Goal: Task Accomplishment & Management: Use online tool/utility

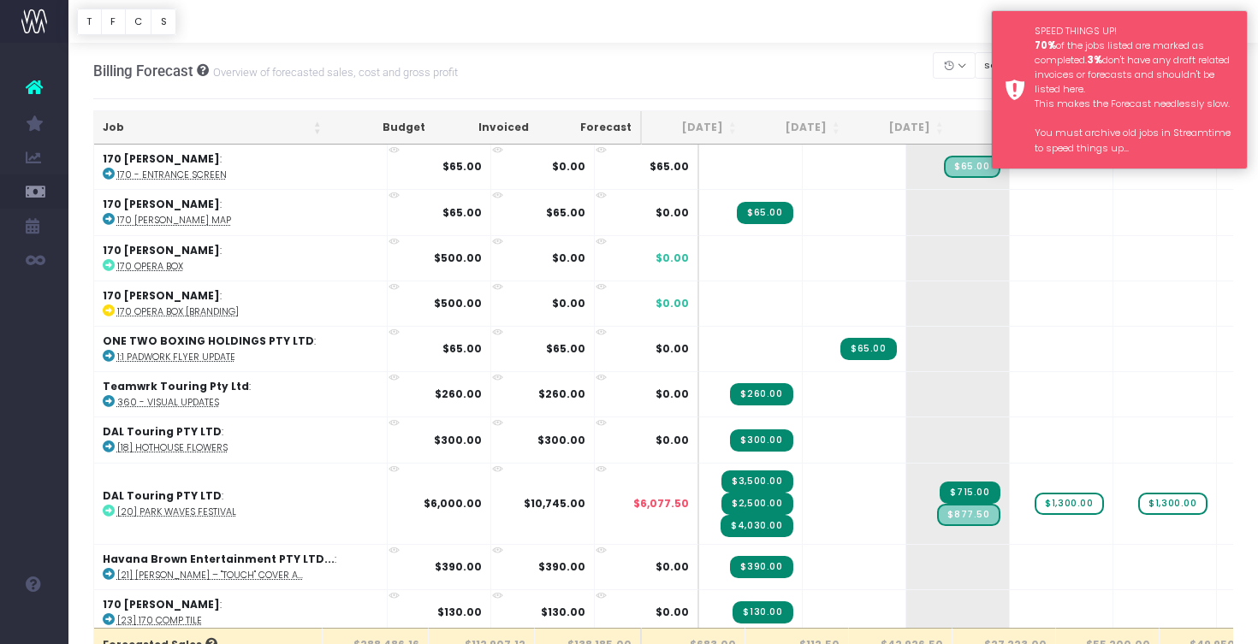
click at [1086, 92] on div "SPEED THINGS UP! 70% of the jobs listed are marked as completed. 3% don't have …" at bounding box center [1134, 90] width 199 height 132
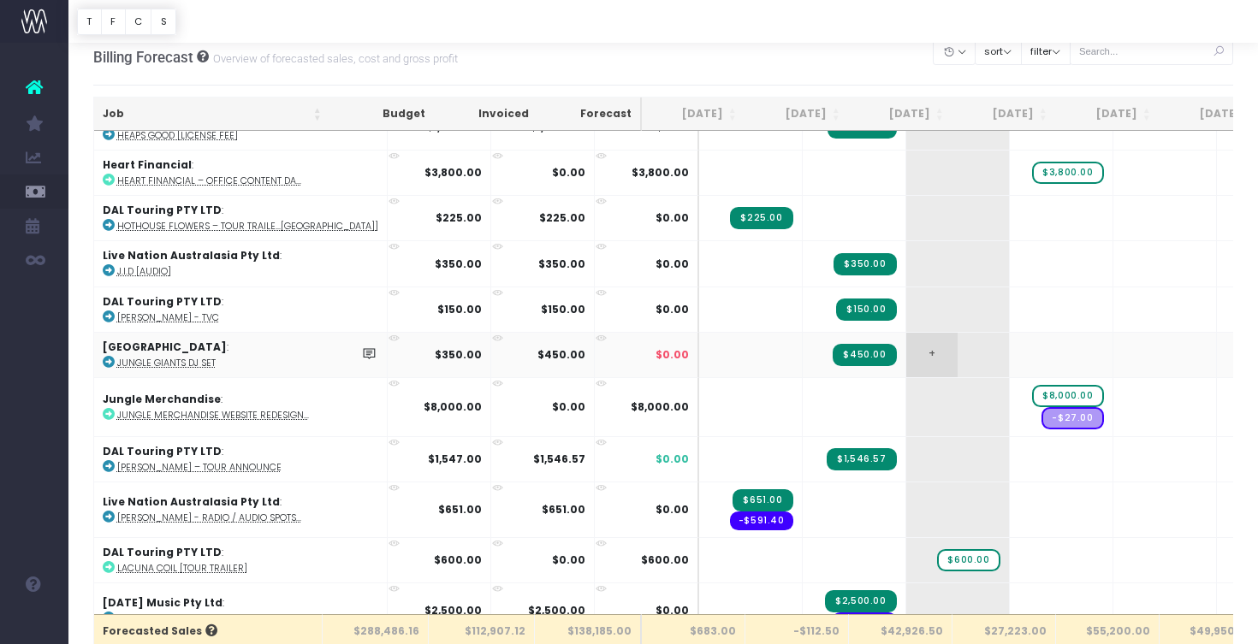
scroll to position [2929, 0]
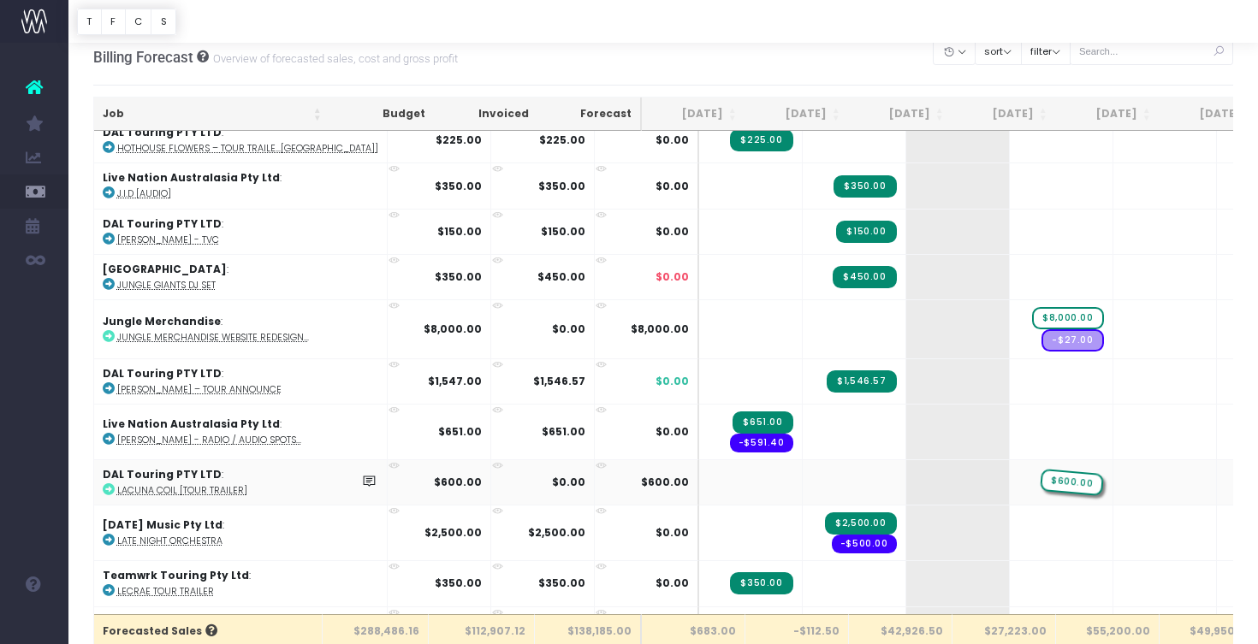
drag, startPoint x: 917, startPoint y: 475, endPoint x: 987, endPoint y: 479, distance: 70.3
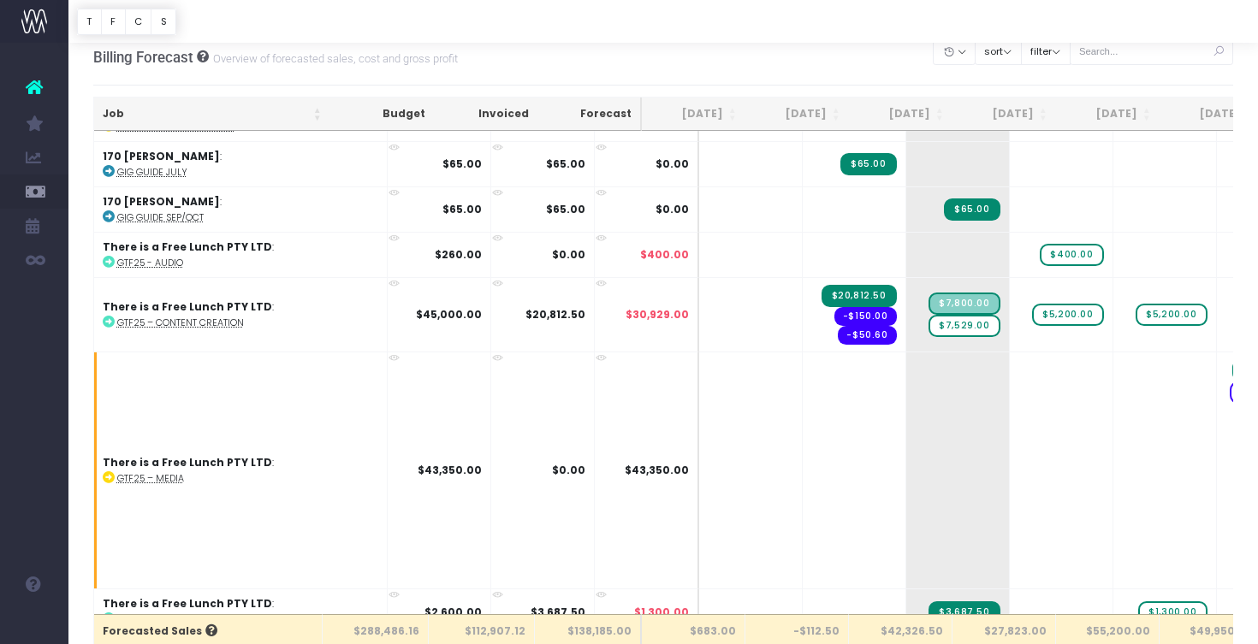
scroll to position [2219, 0]
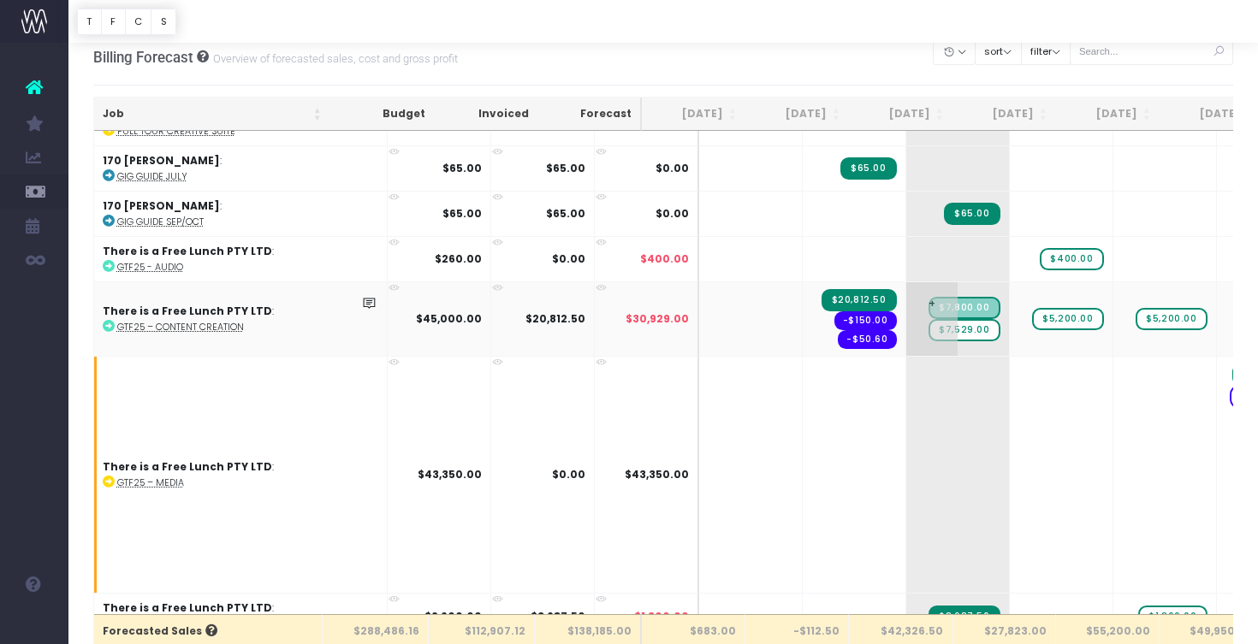
click at [929, 324] on span "$7,529.00" at bounding box center [964, 330] width 71 height 22
type input "0"
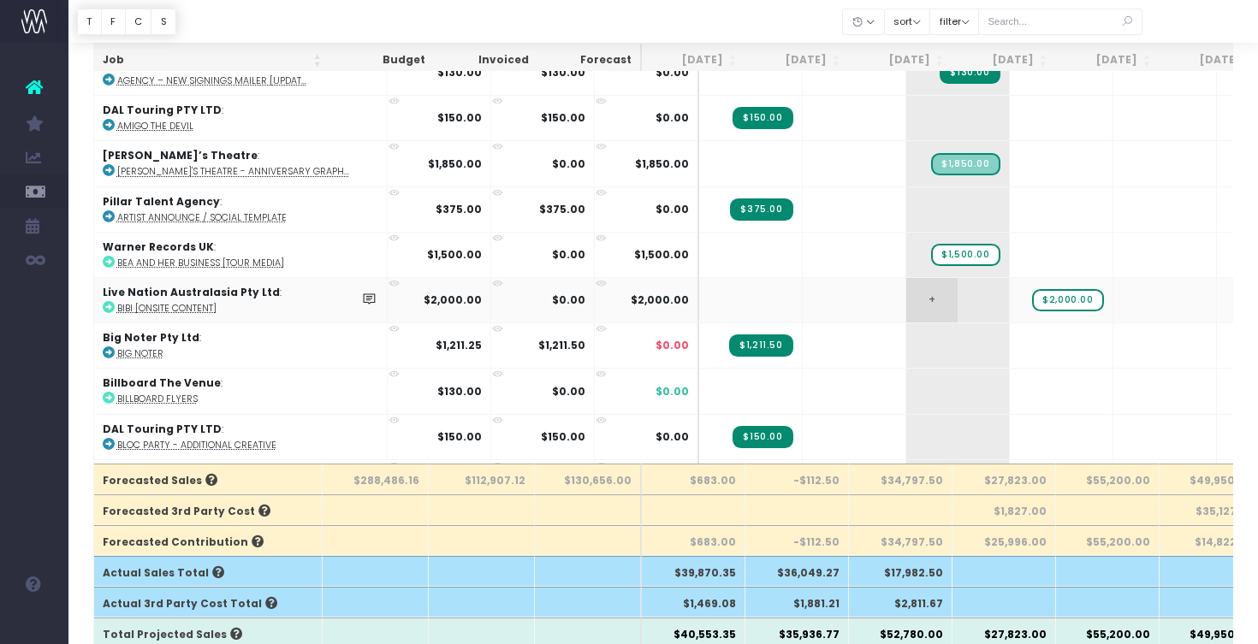
scroll to position [689, 0]
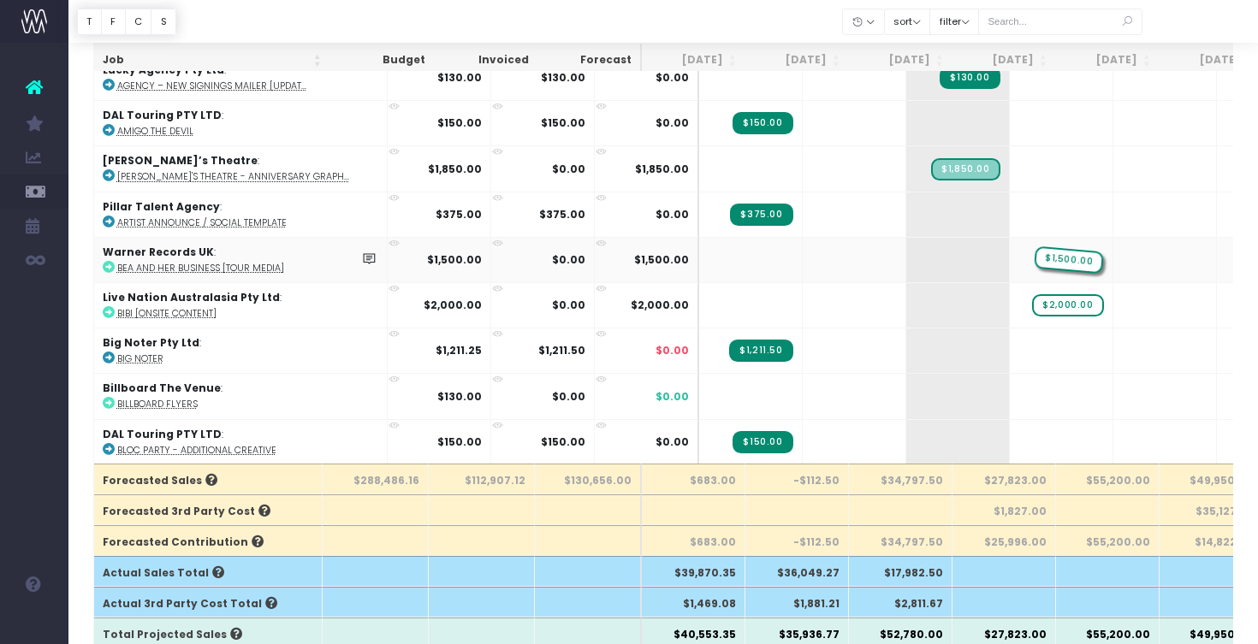
drag, startPoint x: 922, startPoint y: 253, endPoint x: 984, endPoint y: 258, distance: 62.7
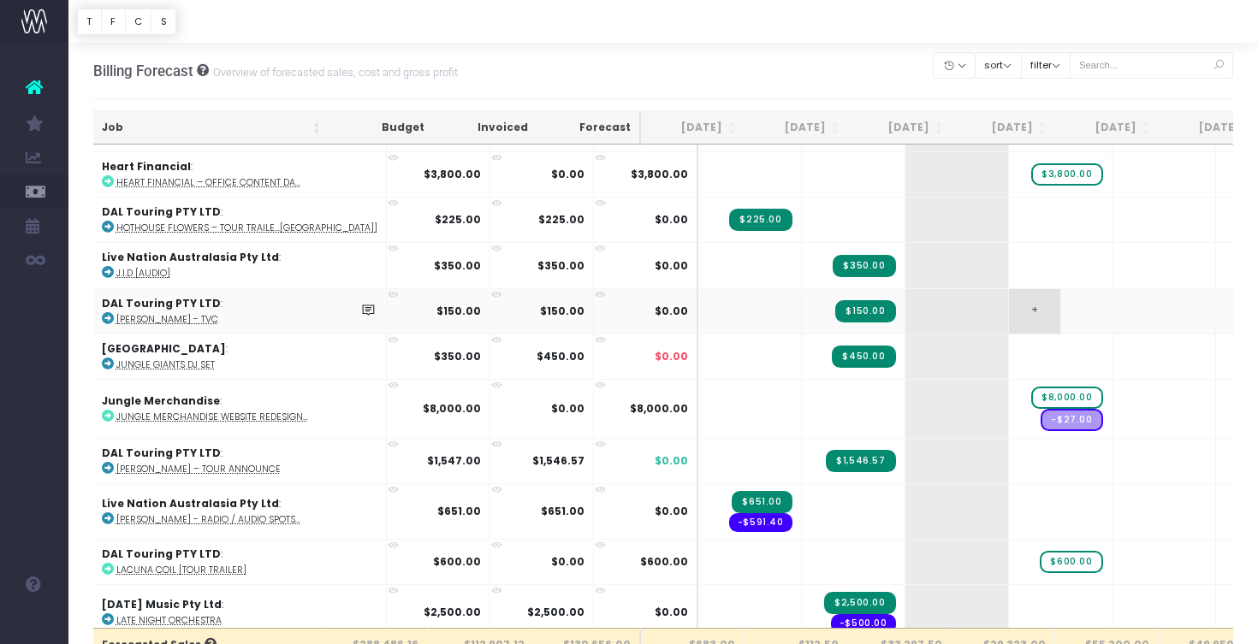
scroll to position [2848, 1]
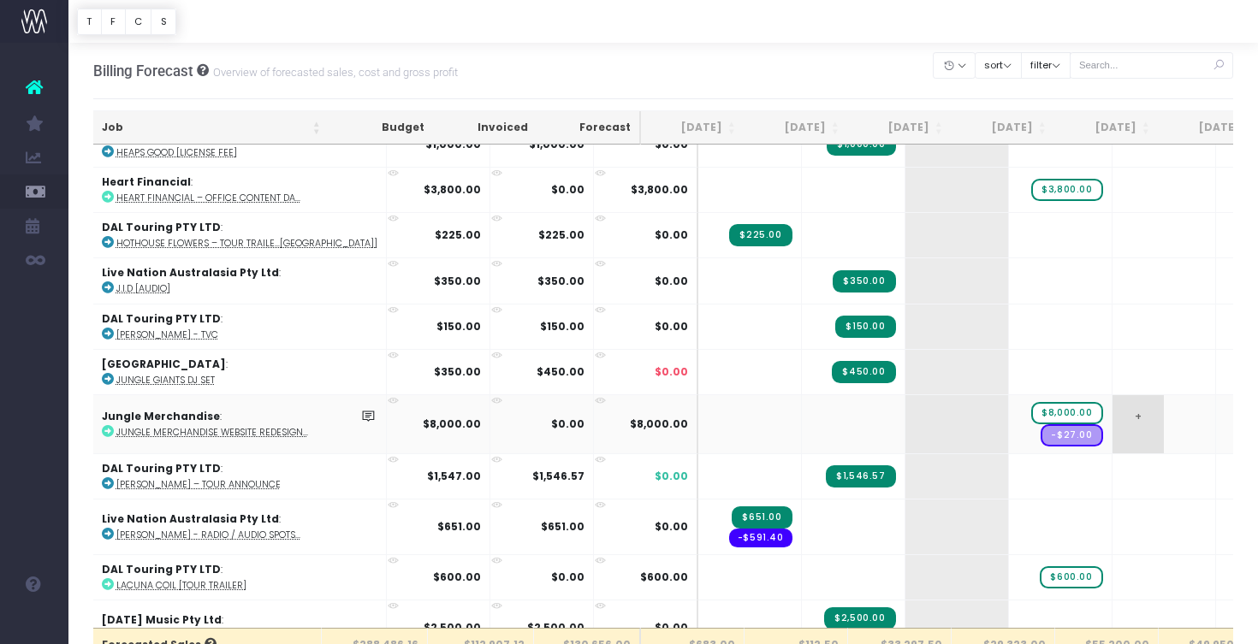
click at [1113, 414] on span "+" at bounding box center [1138, 424] width 51 height 58
click at [1113, 405] on span "+" at bounding box center [1138, 424] width 51 height 58
type input "4000"
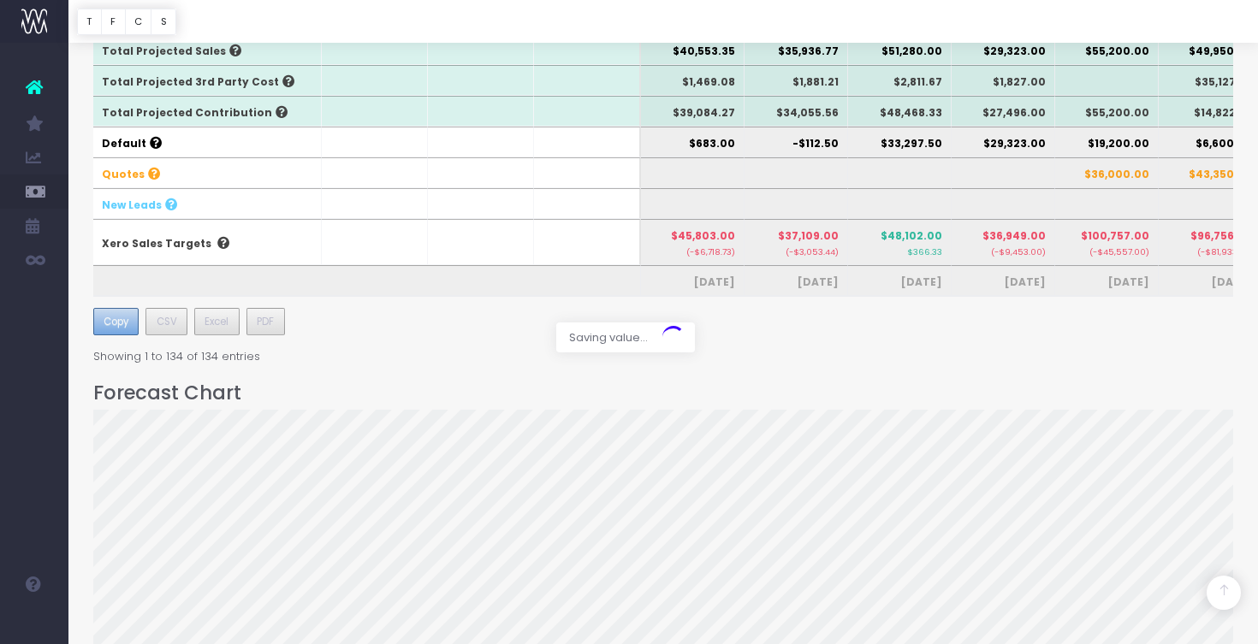
scroll to position [0, 0]
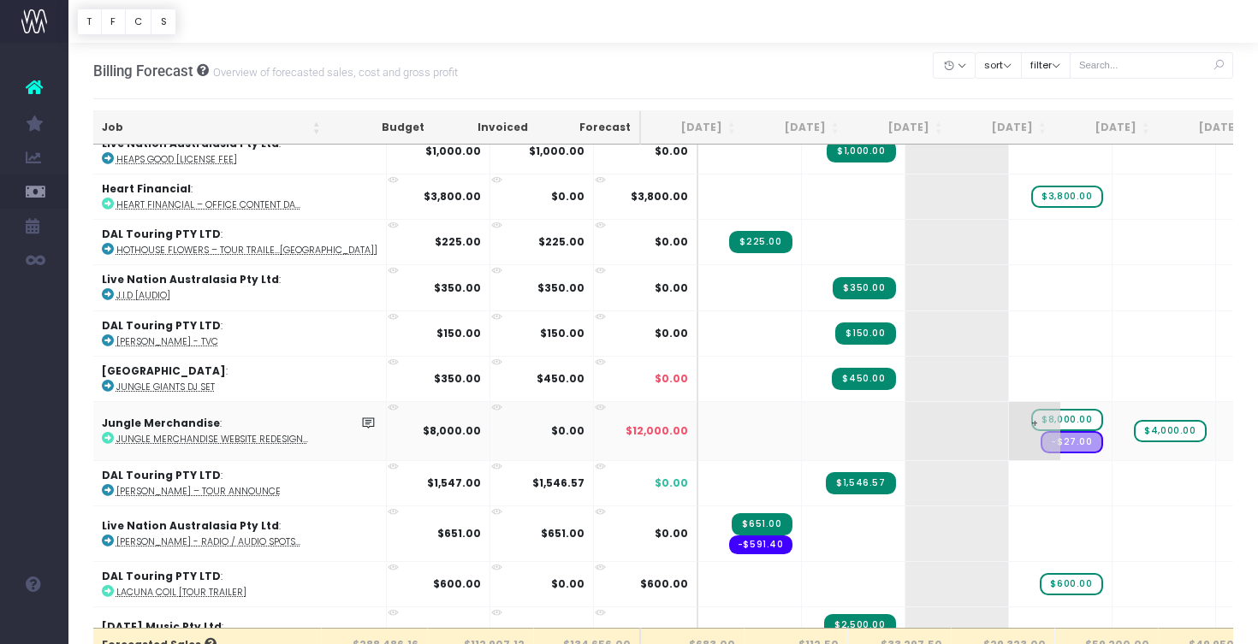
click at [1031, 409] on span "$8,000.00" at bounding box center [1066, 420] width 71 height 22
click at [1031, 411] on span "$8,000.00" at bounding box center [1066, 420] width 71 height 22
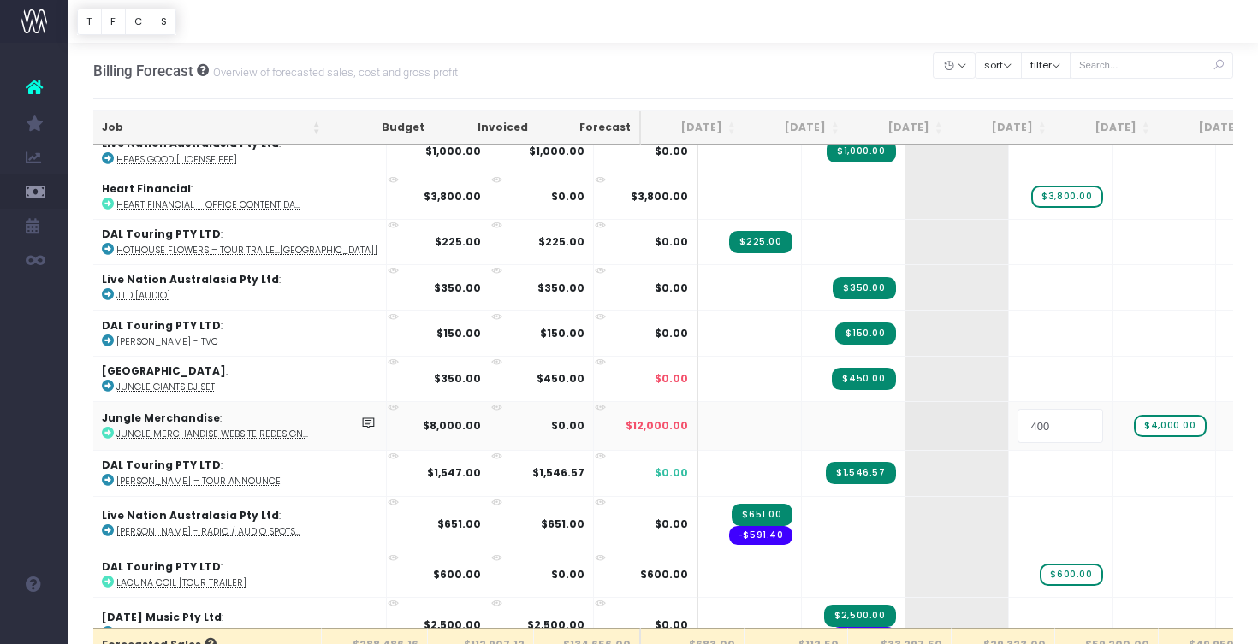
type input "4000"
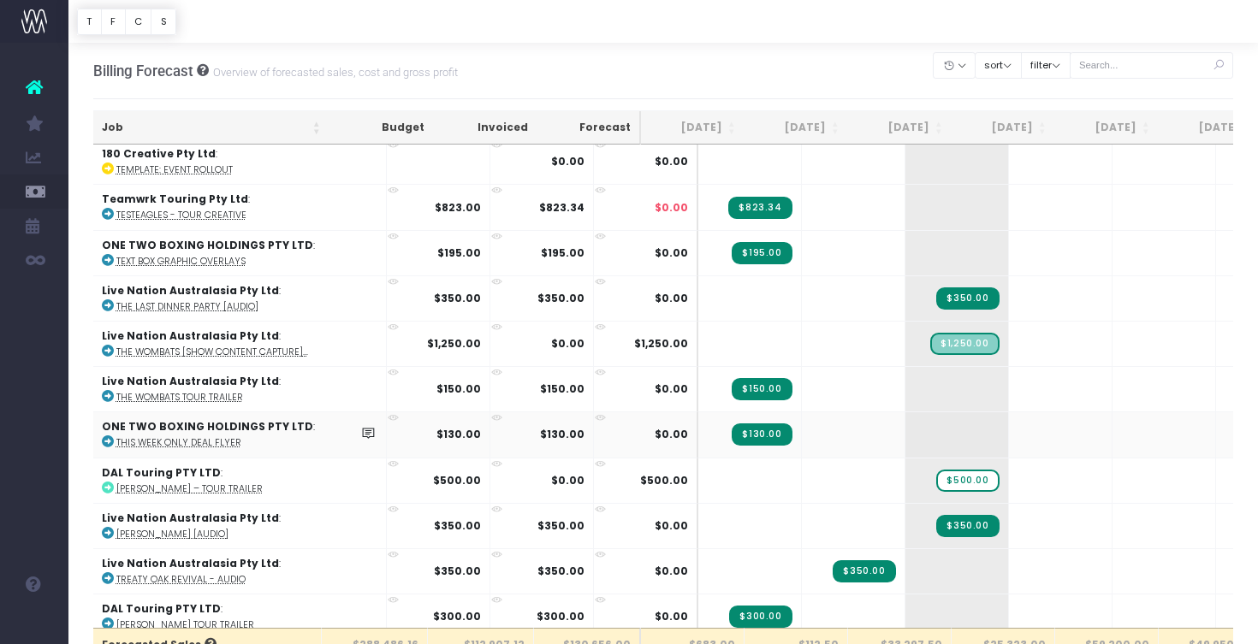
scroll to position [0, 2]
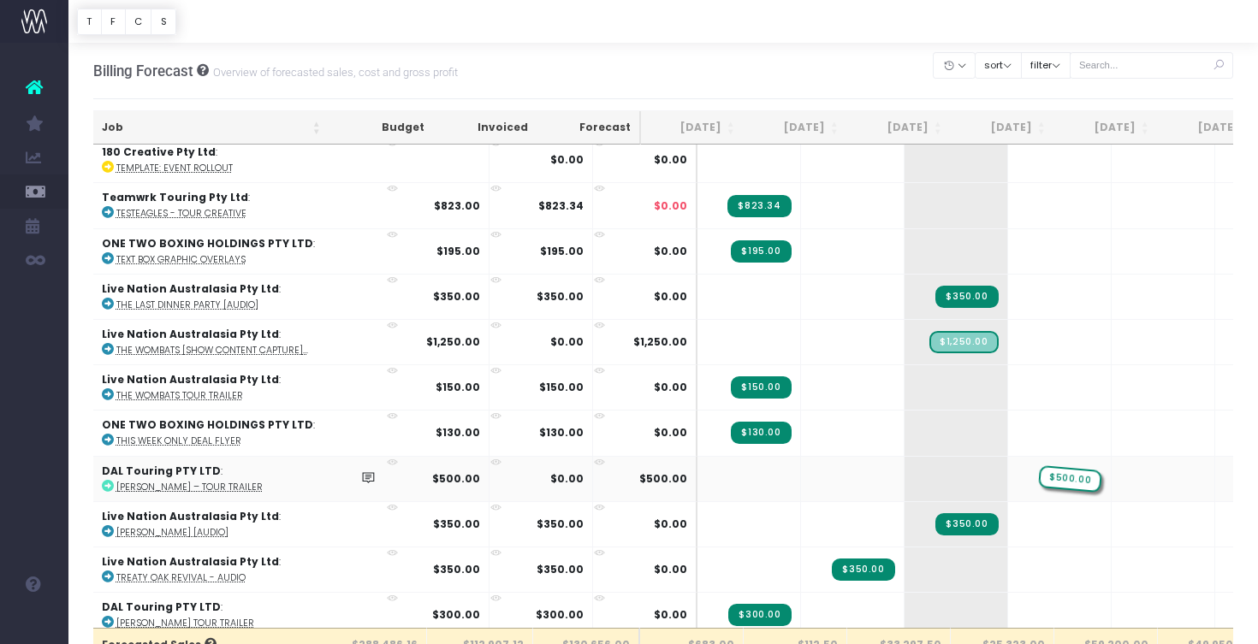
drag, startPoint x: 917, startPoint y: 459, endPoint x: 983, endPoint y: 464, distance: 66.1
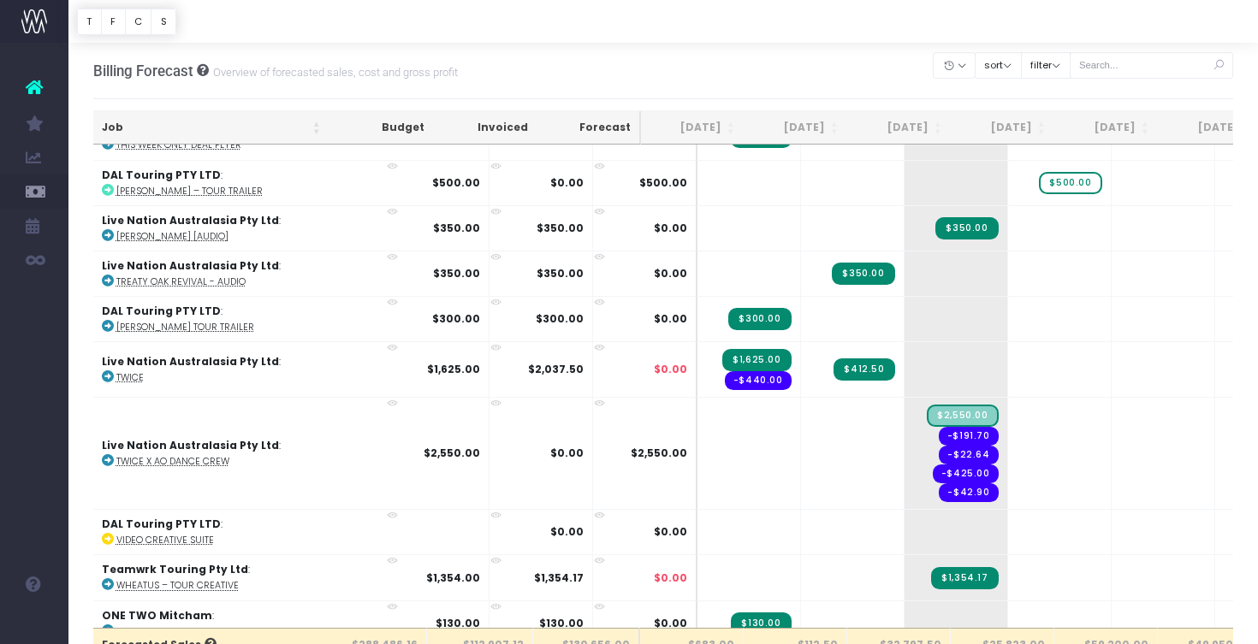
scroll to position [0, 0]
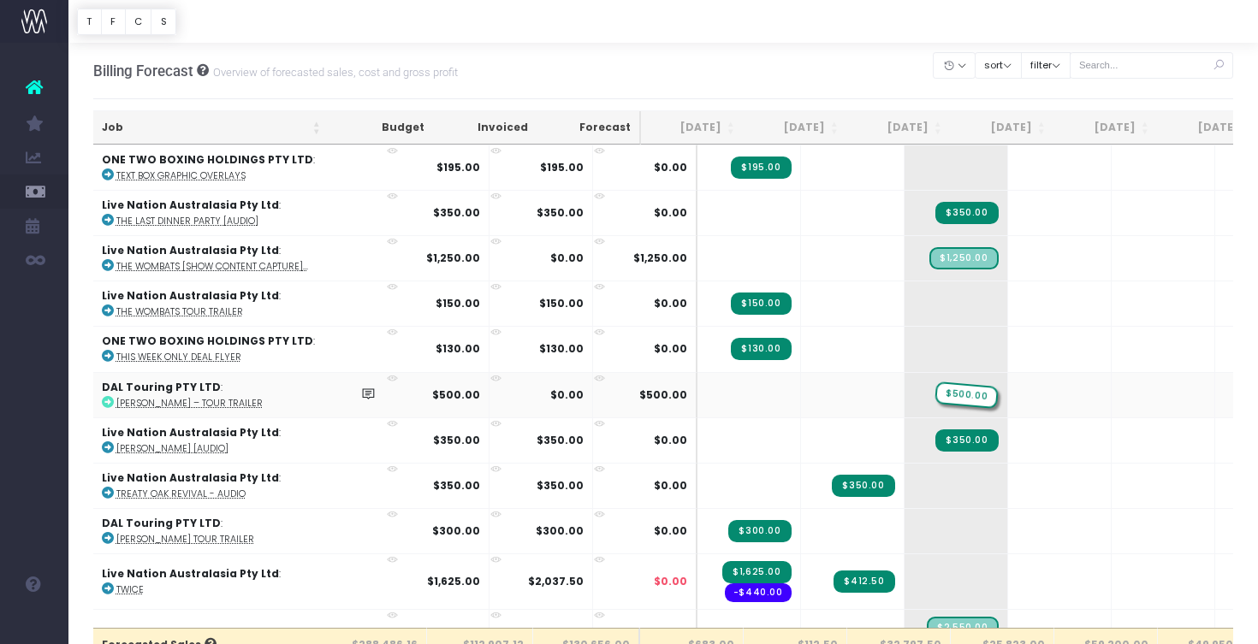
drag, startPoint x: 1012, startPoint y: 373, endPoint x: 909, endPoint y: 378, distance: 103.7
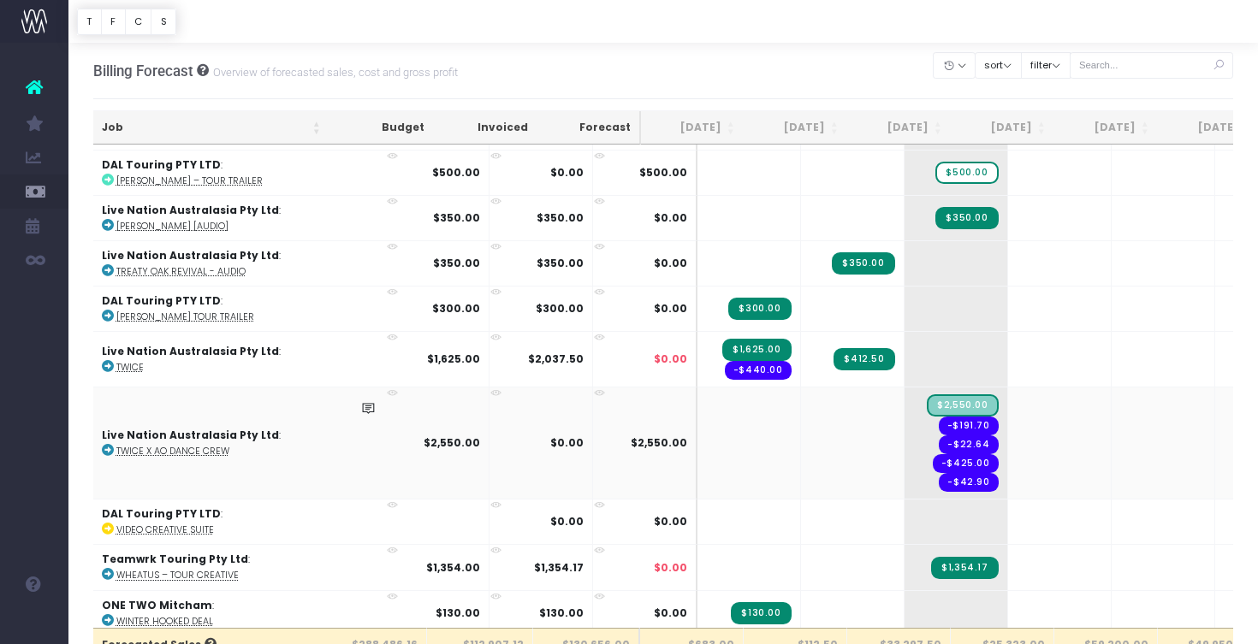
scroll to position [5871, 2]
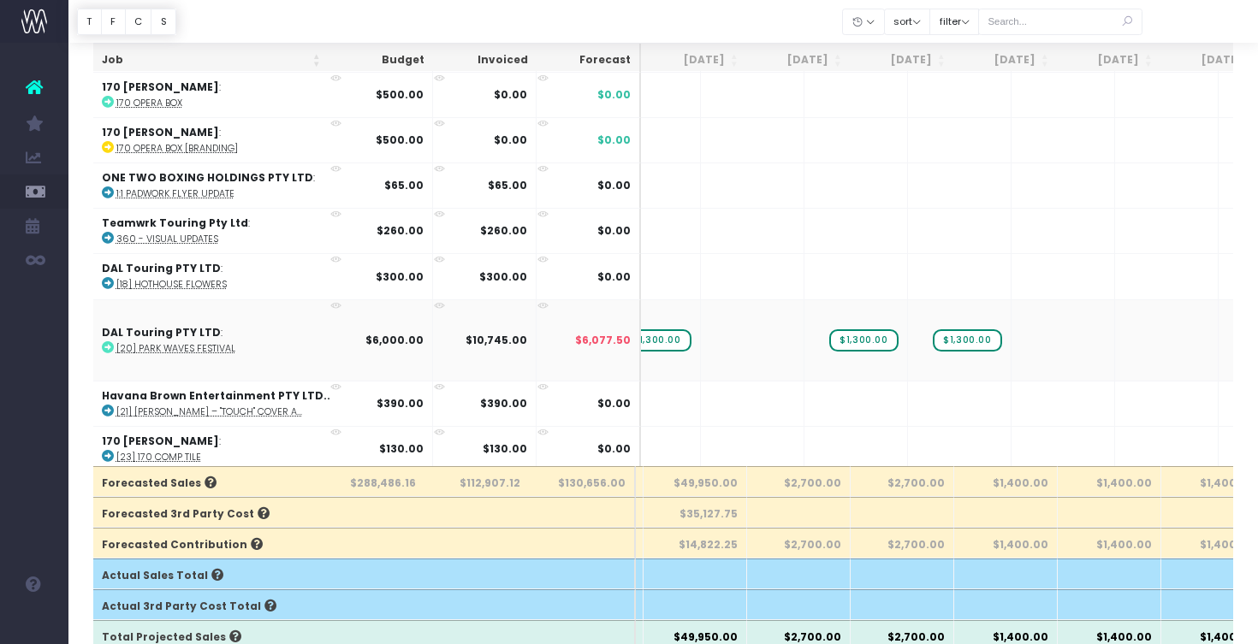
click at [389, 334] on strong "$6,000.00" at bounding box center [394, 340] width 58 height 15
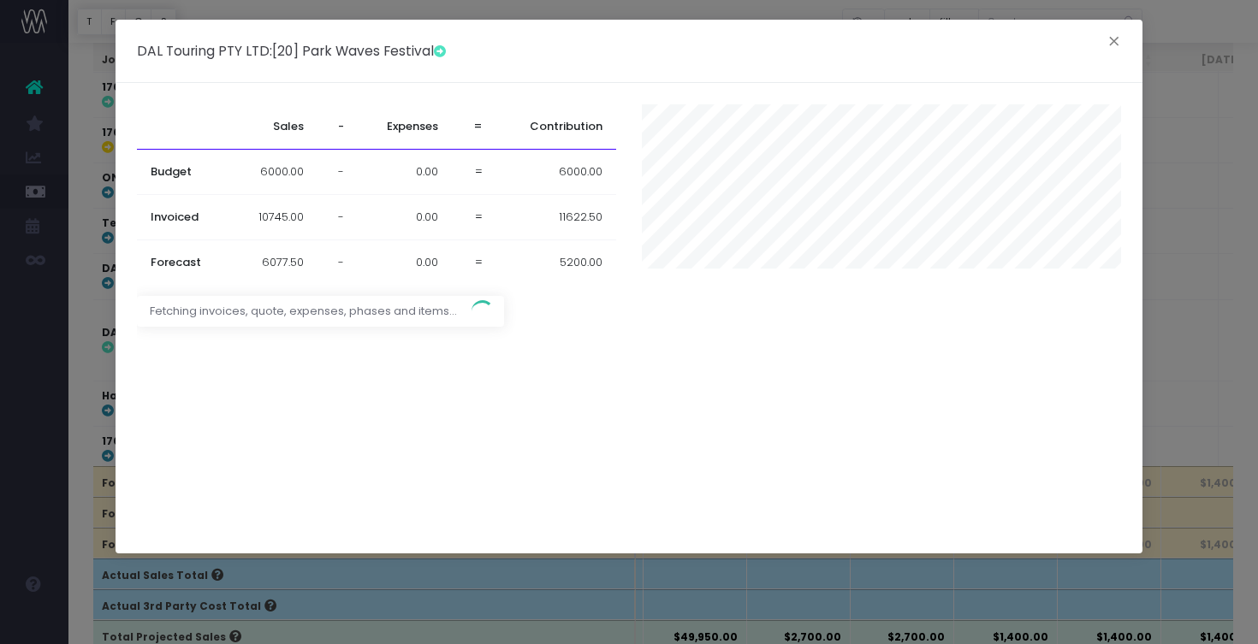
click at [280, 168] on td "6000.00" at bounding box center [273, 172] width 87 height 45
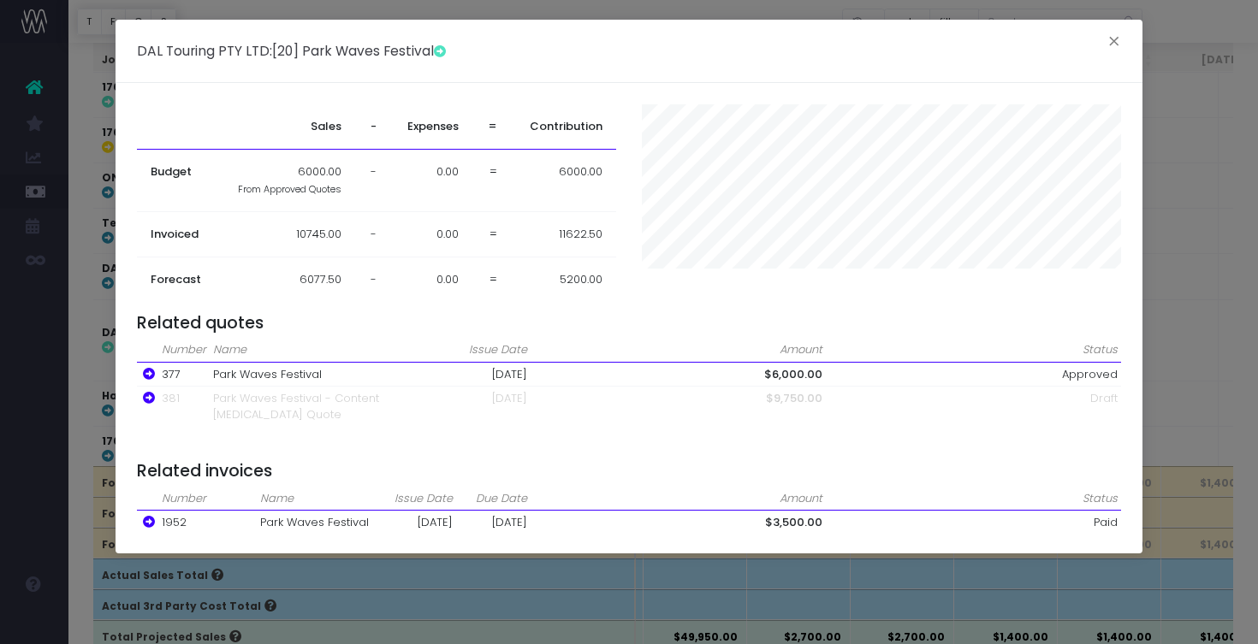
click at [280, 168] on td "6000.00 From Approved Quotes" at bounding box center [286, 181] width 137 height 62
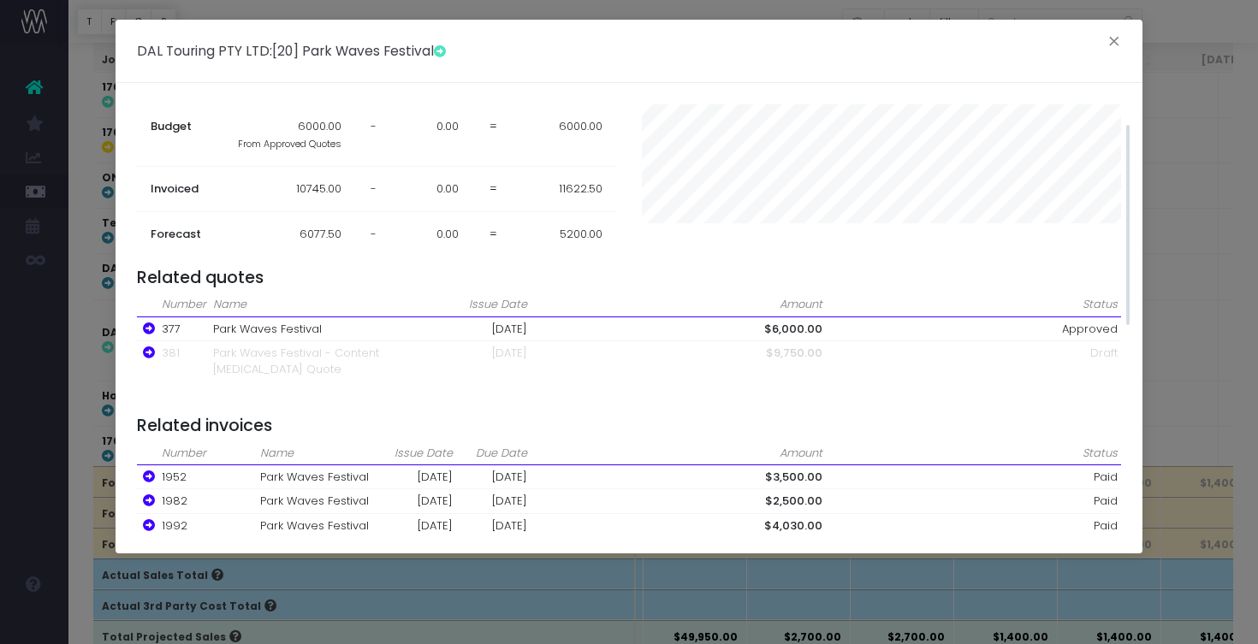
click at [1047, 553] on div "Sales - Expenses = Contribution Budget 6000.00 From Approved Quotes - 0.00 = 60…" at bounding box center [629, 318] width 1027 height 471
click at [1046, 584] on div "DAL Touring PTY LTD : [20] Park Waves Festival × Sales - Expenses = Contributio…" at bounding box center [629, 322] width 1258 height 644
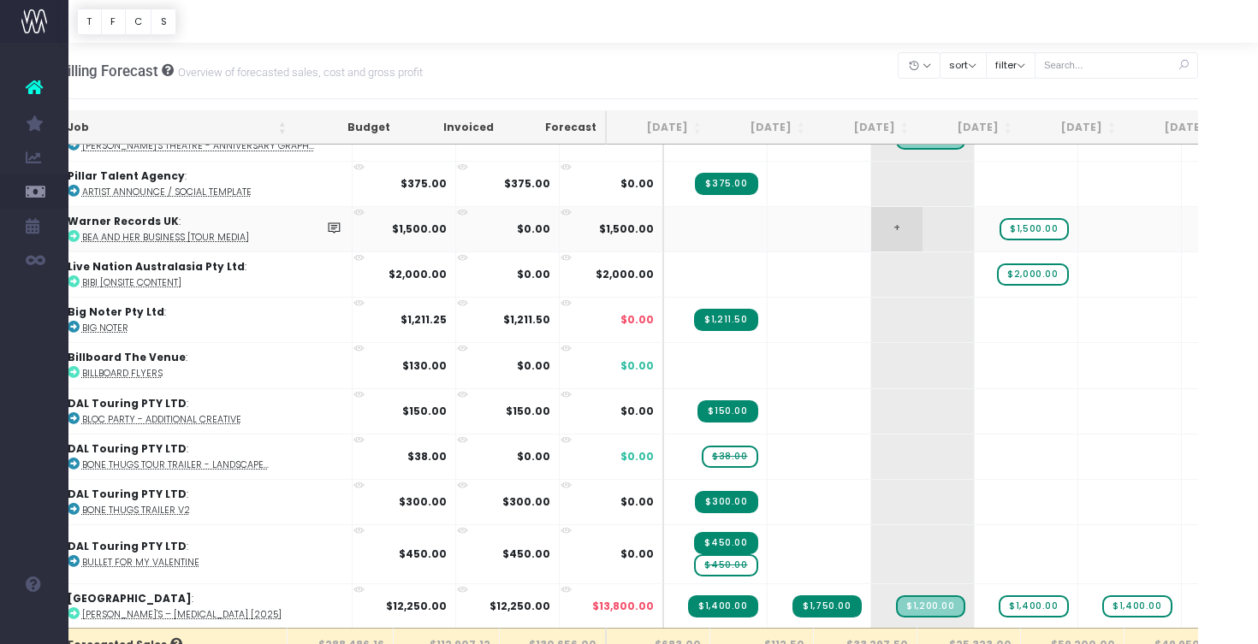
scroll to position [884, 0]
click at [986, 56] on button "sort" at bounding box center [963, 65] width 47 height 27
click at [1018, 62] on button "filter" at bounding box center [1011, 65] width 50 height 27
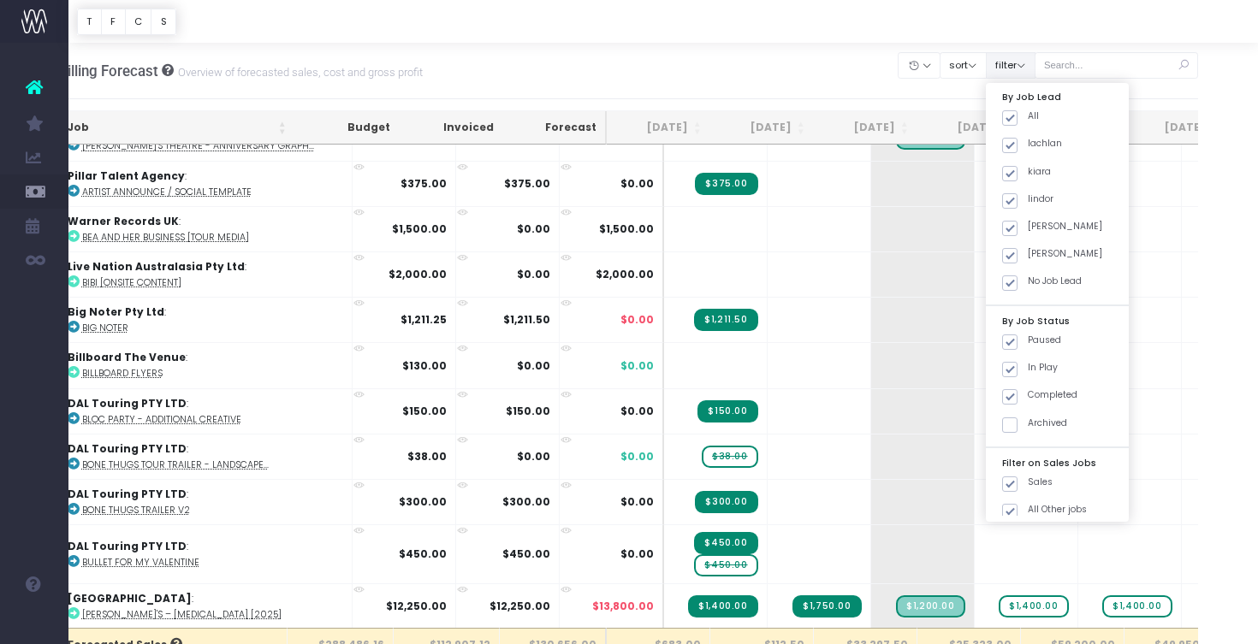
click at [1018, 62] on button "filter" at bounding box center [1011, 65] width 50 height 27
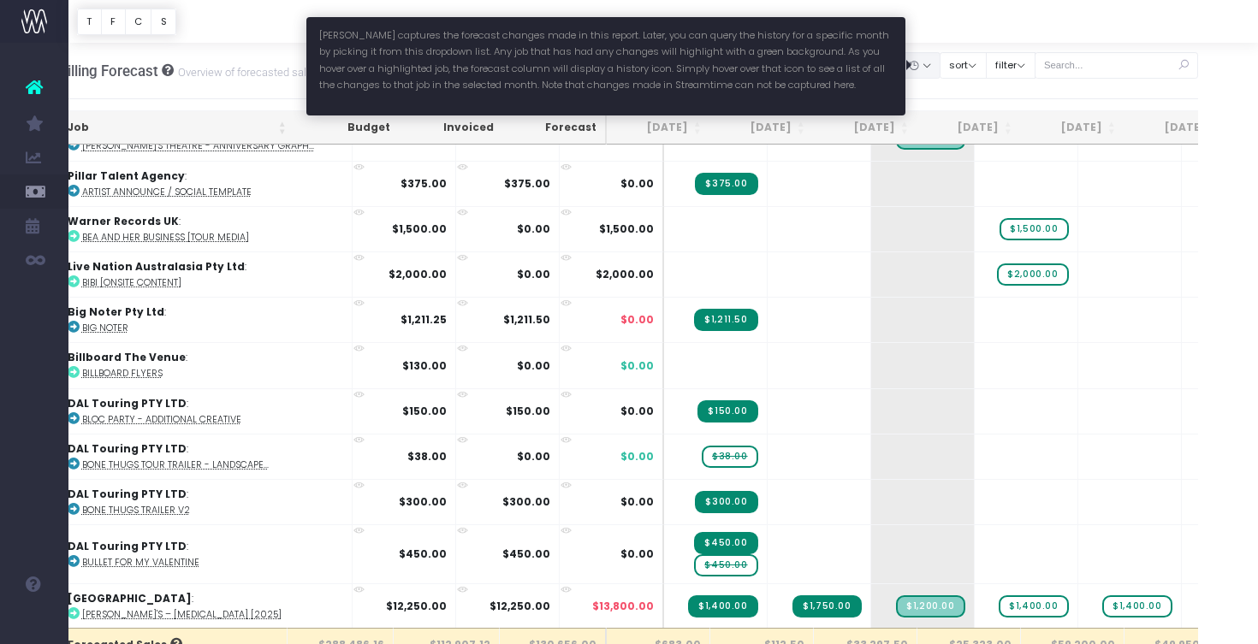
click at [939, 63] on button "button" at bounding box center [919, 65] width 43 height 27
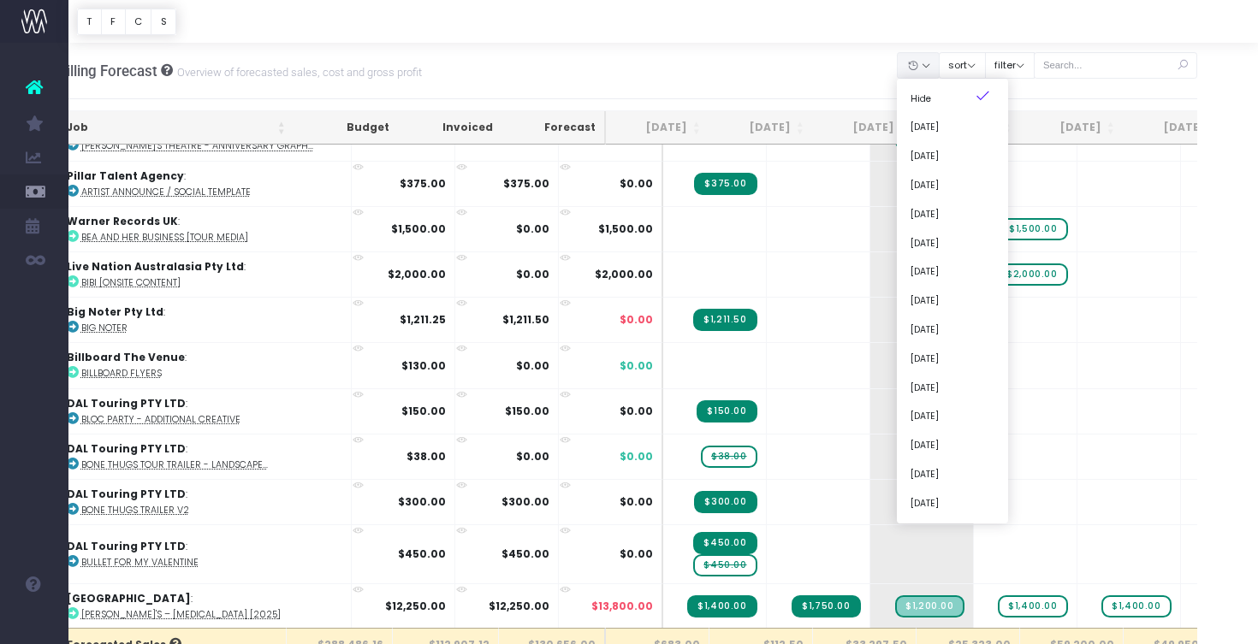
scroll to position [0, 36]
click at [786, 188] on td at bounding box center [819, 183] width 104 height 45
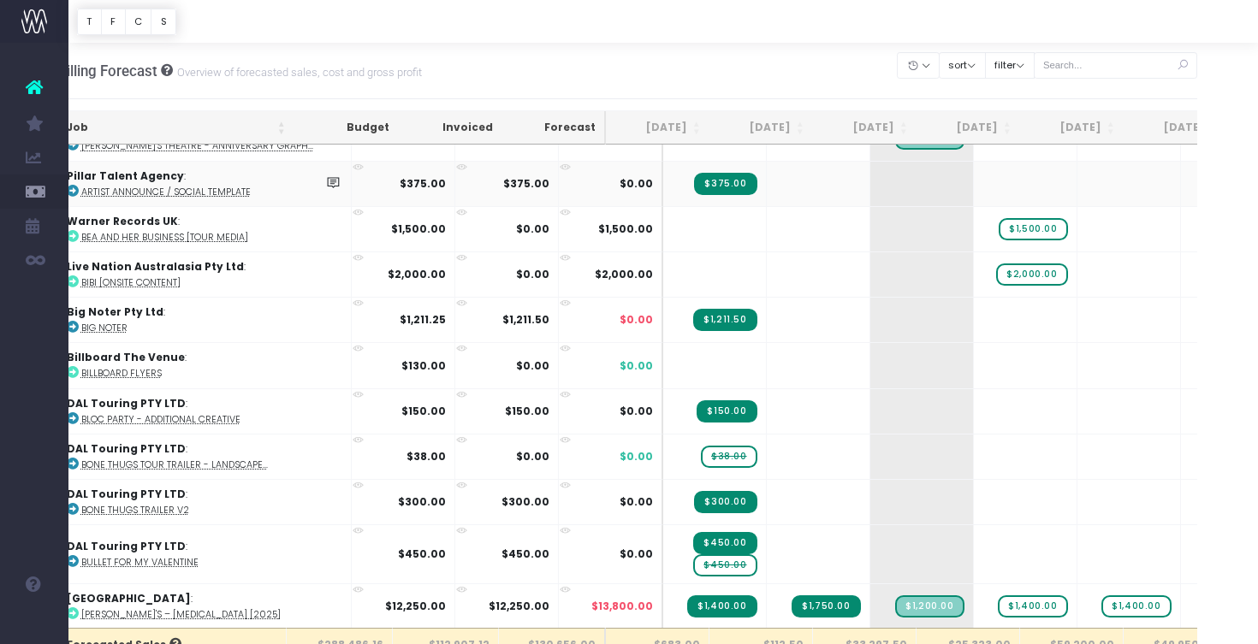
scroll to position [0, 0]
